Goal: Task Accomplishment & Management: Use online tool/utility

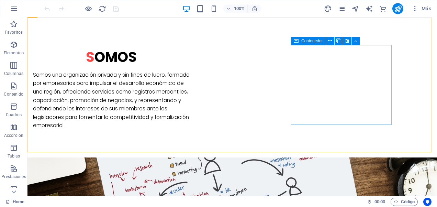
scroll to position [516, 0]
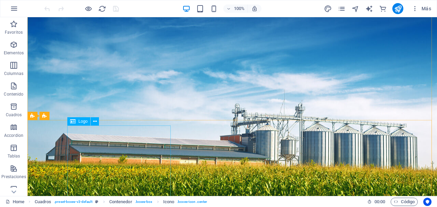
scroll to position [0, 0]
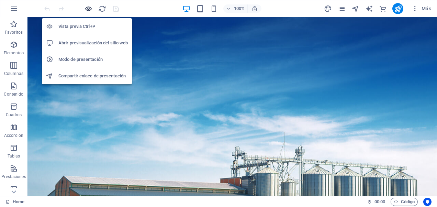
click at [88, 8] on icon "button" at bounding box center [89, 9] width 8 height 8
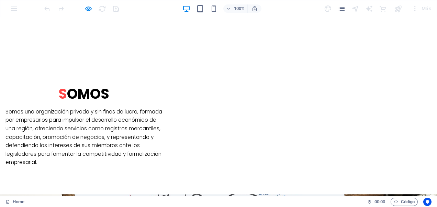
scroll to position [516, 0]
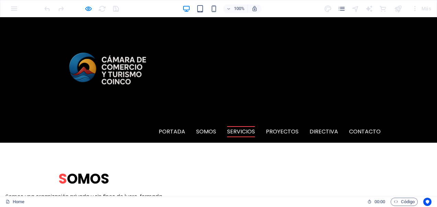
scroll to position [371, 0]
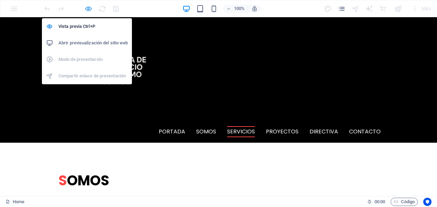
click at [88, 10] on icon "button" at bounding box center [89, 9] width 8 height 8
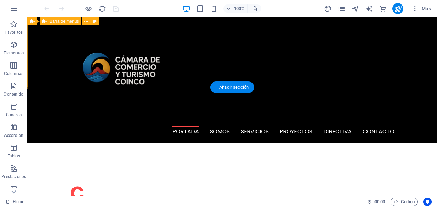
scroll to position [172, 0]
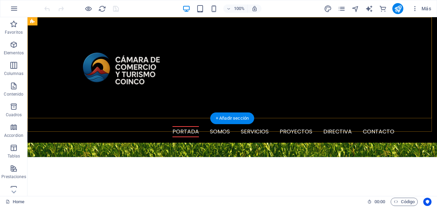
click at [319, 82] on div "Portada Somos Servicios Proyectos Directiva Contacto Menu" at bounding box center [233, 79] width 410 height 125
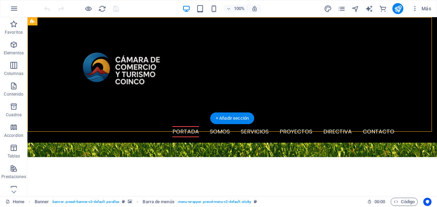
click at [319, 82] on div "Portada Somos Servicios Proyectos Directiva Contacto Menu" at bounding box center [233, 79] width 410 height 125
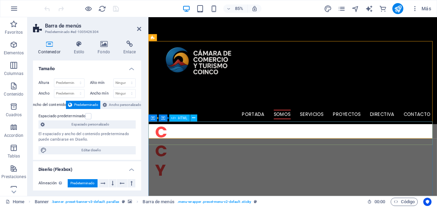
scroll to position [241, 0]
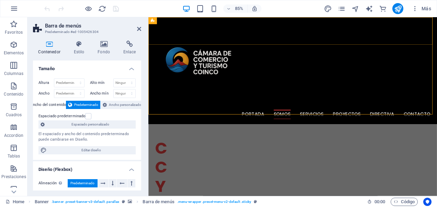
click at [312, 117] on div "Portada Somos Servicios Proyectos Directiva Contacto Menu" at bounding box center [319, 79] width 340 height 125
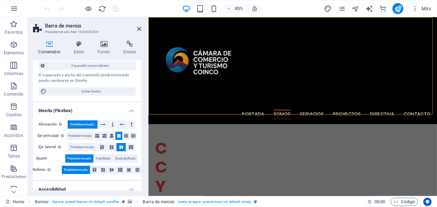
scroll to position [69, 0]
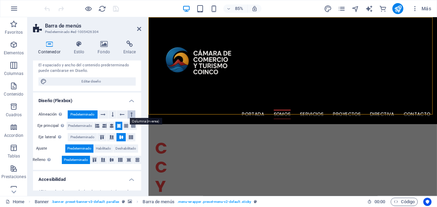
click at [132, 114] on button at bounding box center [132, 114] width 8 height 8
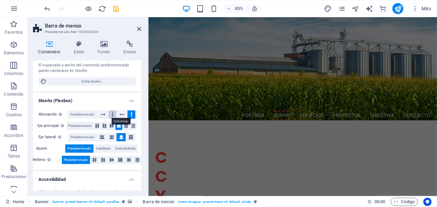
click at [112, 114] on icon at bounding box center [113, 114] width 2 height 8
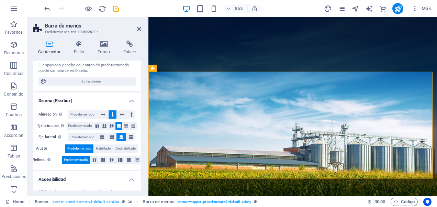
scroll to position [0, 0]
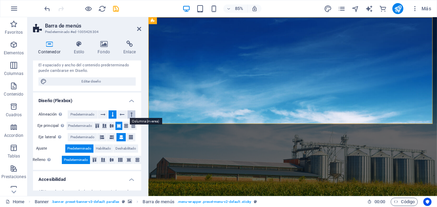
click at [129, 114] on button at bounding box center [132, 114] width 8 height 8
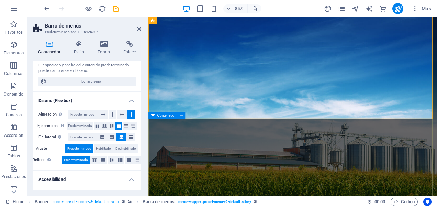
scroll to position [34, 0]
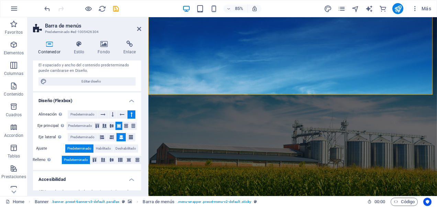
click at [131, 116] on icon at bounding box center [132, 114] width 2 height 8
click at [46, 10] on icon "undo" at bounding box center [47, 9] width 8 height 8
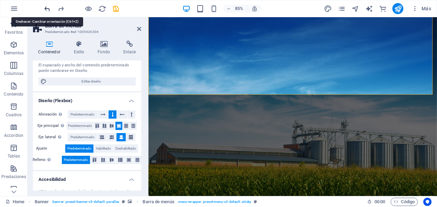
click at [46, 10] on icon "undo" at bounding box center [47, 9] width 8 height 8
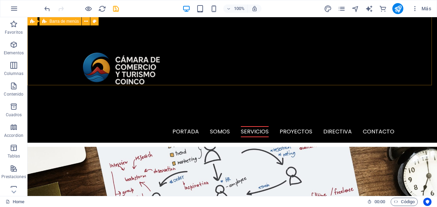
scroll to position [481, 0]
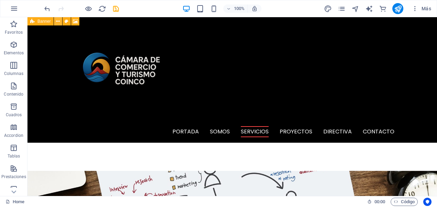
click at [58, 23] on icon at bounding box center [58, 21] width 4 height 7
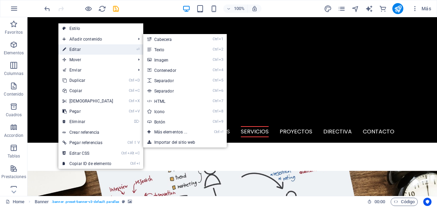
click at [77, 49] on link "⏎ Editar" at bounding box center [87, 49] width 59 height 10
select select "vh"
select select "header"
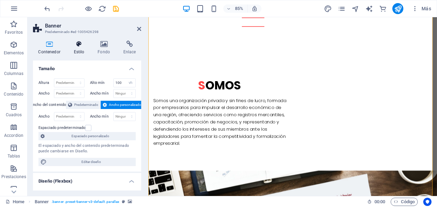
scroll to position [31, 0]
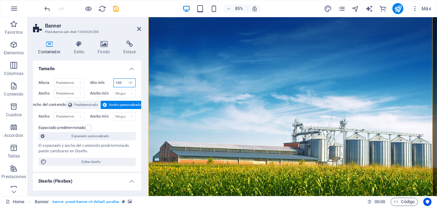
click at [117, 83] on input "100" at bounding box center [125, 83] width 22 height 8
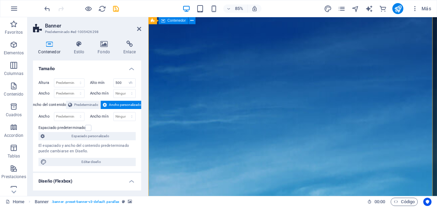
scroll to position [0, 0]
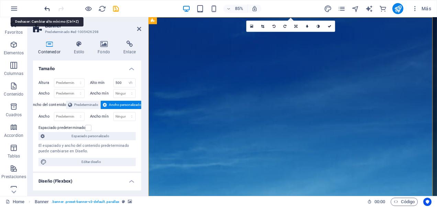
click at [48, 11] on icon "undo" at bounding box center [47, 9] width 8 height 8
type input "100"
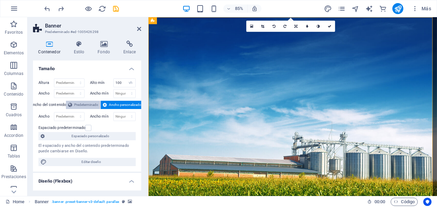
click at [94, 104] on span "Predeterminado" at bounding box center [86, 105] width 24 height 8
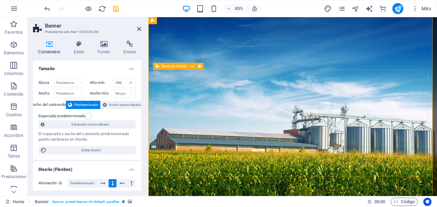
scroll to position [69, 0]
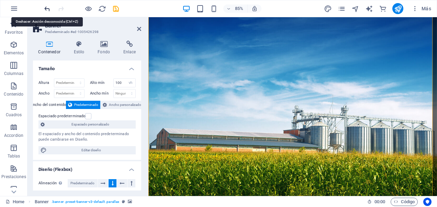
click at [47, 6] on icon "undo" at bounding box center [47, 9] width 8 height 8
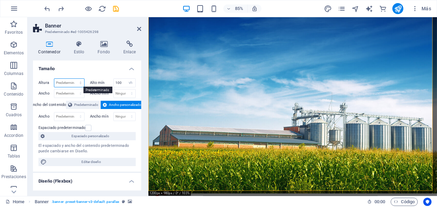
click at [80, 81] on select "Predeterminado px rem % vh vw" at bounding box center [69, 83] width 30 height 8
select select "vh"
click at [74, 79] on select "Predeterminado px rem % vh vw" at bounding box center [69, 83] width 30 height 8
type input "129.7"
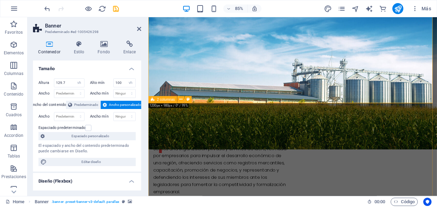
scroll to position [0, 0]
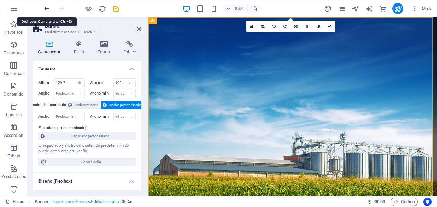
click at [50, 7] on icon "undo" at bounding box center [47, 9] width 8 height 8
select select "DISABLED_OPTION_VALUE"
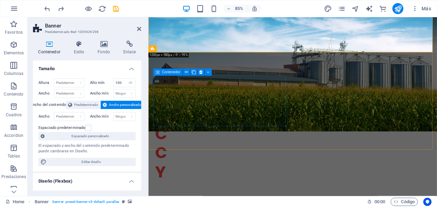
scroll to position [69, 0]
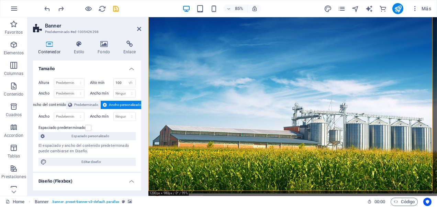
click at [141, 27] on aside "Banner Predeterminado #ed-1005426298 Contenedor Estilo Fondo Enlace Tamaño Altu…" at bounding box center [88, 106] width 121 height 179
click at [138, 28] on icon at bounding box center [139, 29] width 4 height 6
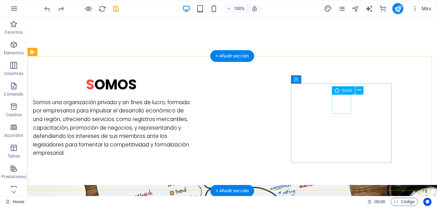
scroll to position [481, 0]
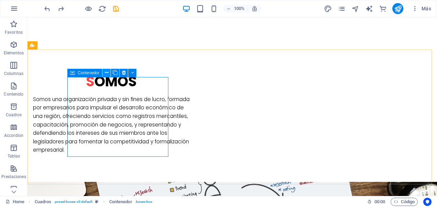
click at [107, 70] on icon at bounding box center [107, 72] width 4 height 7
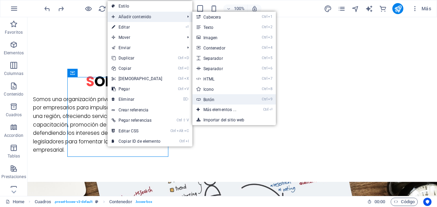
click at [212, 99] on link "Ctrl 9 Botón" at bounding box center [222, 99] width 58 height 10
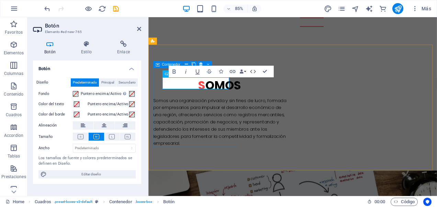
scroll to position [665, 0]
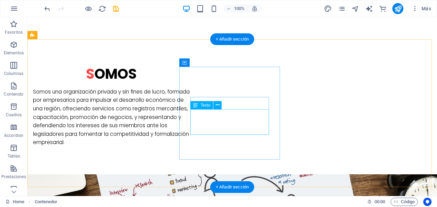
scroll to position [493, 0]
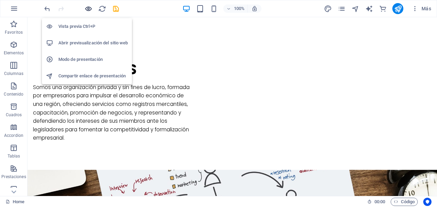
click at [88, 9] on icon "button" at bounding box center [89, 9] width 8 height 8
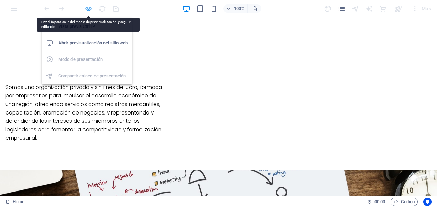
click at [85, 7] on icon "button" at bounding box center [89, 9] width 8 height 8
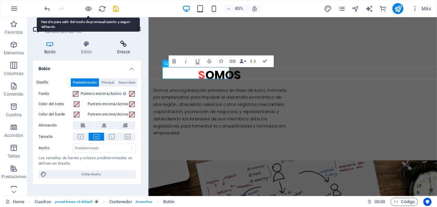
click at [125, 45] on icon at bounding box center [123, 44] width 35 height 7
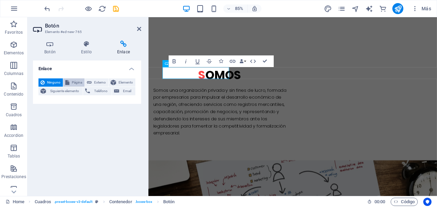
click at [78, 81] on span "Página" at bounding box center [77, 82] width 11 height 8
select select
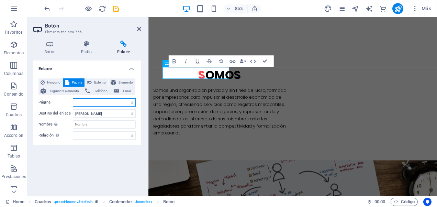
click at [87, 103] on select "Home Subpage Legal Notice Privacy" at bounding box center [104, 102] width 63 height 8
click at [96, 157] on div "Enlace Ninguno Página Externo Elemento Siguiente elemento Teléfono Email Página…" at bounding box center [87, 126] width 108 height 130
click at [98, 77] on div "Ninguno Página Externo Elemento Siguiente elemento Teléfono Email Página Home S…" at bounding box center [87, 109] width 108 height 72
click at [100, 86] on span "Externo" at bounding box center [100, 82] width 12 height 8
select select "blank"
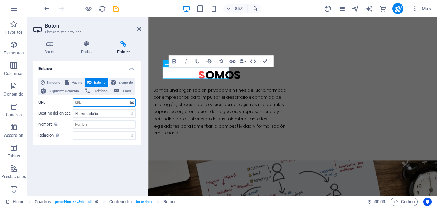
click at [96, 101] on input "URL" at bounding box center [104, 102] width 63 height 8
type input "[DOMAIN_NAME]"
click at [108, 113] on select "Nueva pestaña Misma pestaña Superposición" at bounding box center [104, 113] width 63 height 8
select select "overlay"
click at [73, 109] on select "Nueva pestaña Misma pestaña Superposición" at bounding box center [104, 113] width 63 height 8
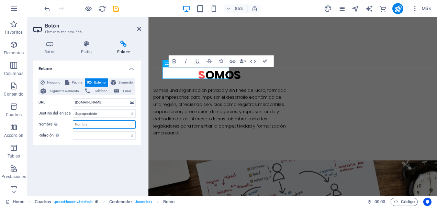
click at [109, 125] on input "Nombre Una descripción adicional del enlace no debería ser igual al texto del e…" at bounding box center [104, 124] width 63 height 8
type input "radio [PERSON_NAME]"
click at [82, 130] on div "Ninguno Página Externo Elemento Siguiente elemento Teléfono Email Página Home S…" at bounding box center [87, 108] width 97 height 61
click at [107, 136] on select "alternativo autor marcador externo ayuda licencia siguiente nofollow noreferrer…" at bounding box center [104, 135] width 63 height 8
click at [132, 136] on select "alternativo autor marcador externo ayuda licencia siguiente nofollow noreferrer…" at bounding box center [104, 135] width 63 height 8
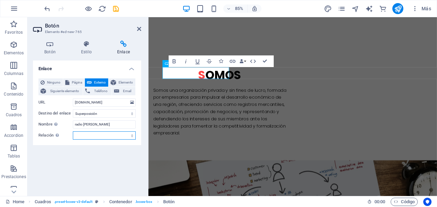
select select "next"
click at [73, 131] on select "alternativo autor marcador externo ayuda licencia siguiente nofollow noreferrer…" at bounding box center [104, 135] width 63 height 8
click at [115, 10] on icon "save" at bounding box center [116, 9] width 8 height 8
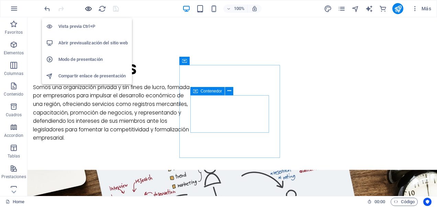
click at [86, 7] on icon "button" at bounding box center [89, 9] width 8 height 8
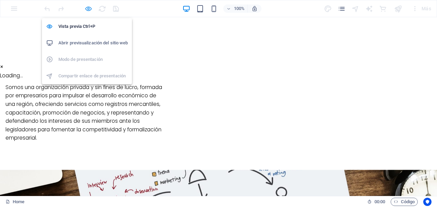
click at [89, 7] on icon "button" at bounding box center [89, 9] width 8 height 8
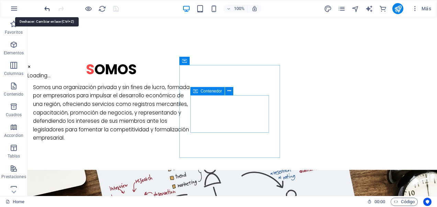
click at [47, 9] on icon "undo" at bounding box center [47, 9] width 8 height 8
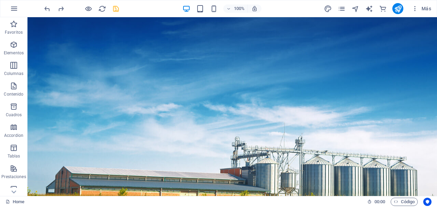
scroll to position [241, 0]
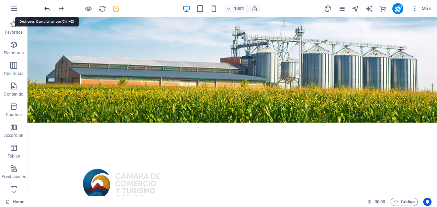
click at [46, 8] on icon "undo" at bounding box center [47, 9] width 8 height 8
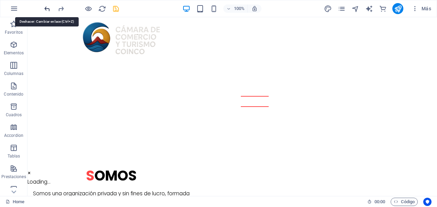
scroll to position [470, 0]
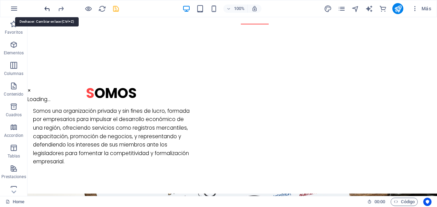
click at [47, 7] on icon "undo" at bounding box center [47, 9] width 8 height 8
click at [14, 8] on icon "button" at bounding box center [14, 8] width 8 height 8
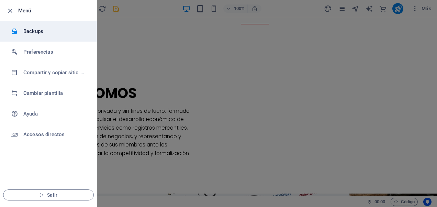
click at [32, 31] on h6 "Backups" at bounding box center [55, 31] width 64 height 8
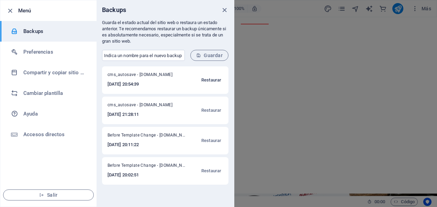
click at [208, 81] on span "Restaurar" at bounding box center [211, 80] width 20 height 8
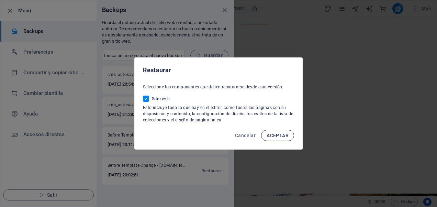
click at [286, 138] on span "ACEPTAR" at bounding box center [278, 136] width 22 height 6
checkbox input "false"
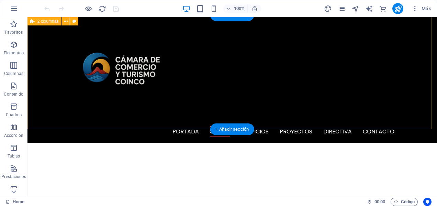
scroll to position [34, 0]
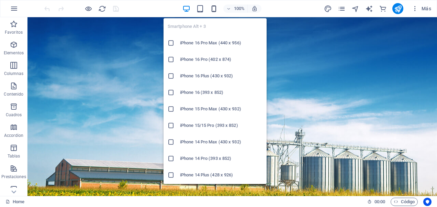
click at [216, 6] on icon "button" at bounding box center [214, 9] width 8 height 8
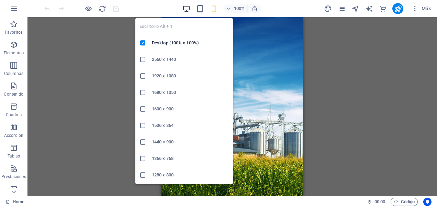
click at [188, 8] on icon "button" at bounding box center [187, 9] width 8 height 8
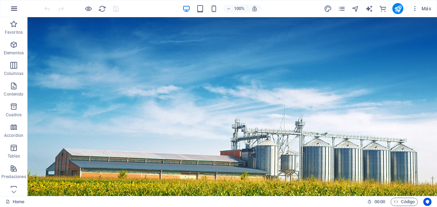
click at [14, 7] on icon "button" at bounding box center [14, 8] width 8 height 8
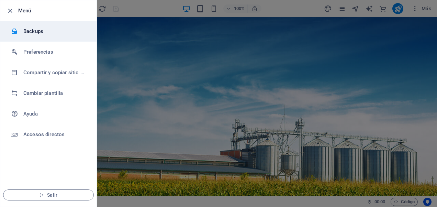
click at [29, 31] on h6 "Backups" at bounding box center [55, 31] width 64 height 8
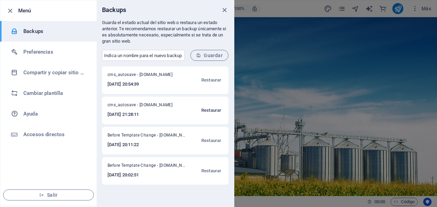
click at [215, 110] on span "Restaurar" at bounding box center [211, 110] width 20 height 8
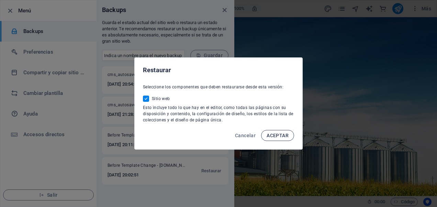
click at [273, 135] on span "ACEPTAR" at bounding box center [278, 136] width 22 height 6
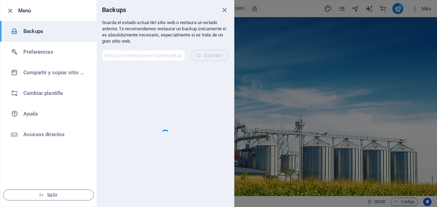
checkbox input "false"
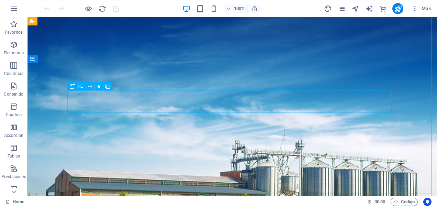
scroll to position [69, 0]
